Goal: Information Seeking & Learning: Learn about a topic

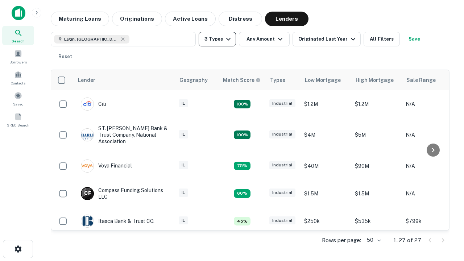
click at [217, 39] on button "3 Types" at bounding box center [217, 39] width 37 height 15
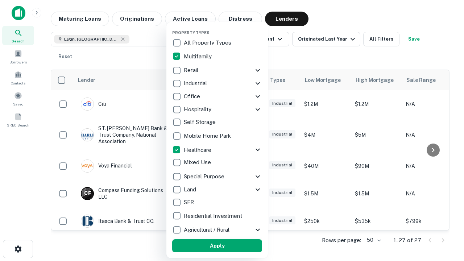
click at [217, 246] on button "Apply" at bounding box center [217, 245] width 90 height 13
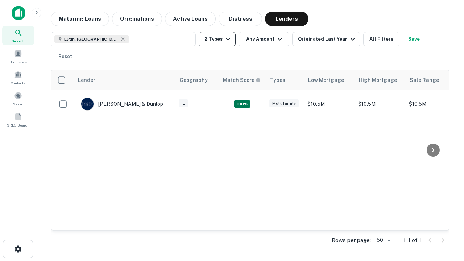
click at [217, 39] on button "2 Types" at bounding box center [217, 39] width 37 height 15
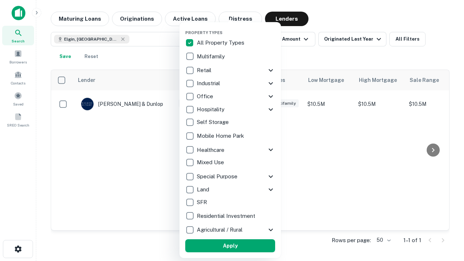
click at [230, 246] on button "Apply" at bounding box center [230, 245] width 90 height 13
